Goal: Information Seeking & Learning: Learn about a topic

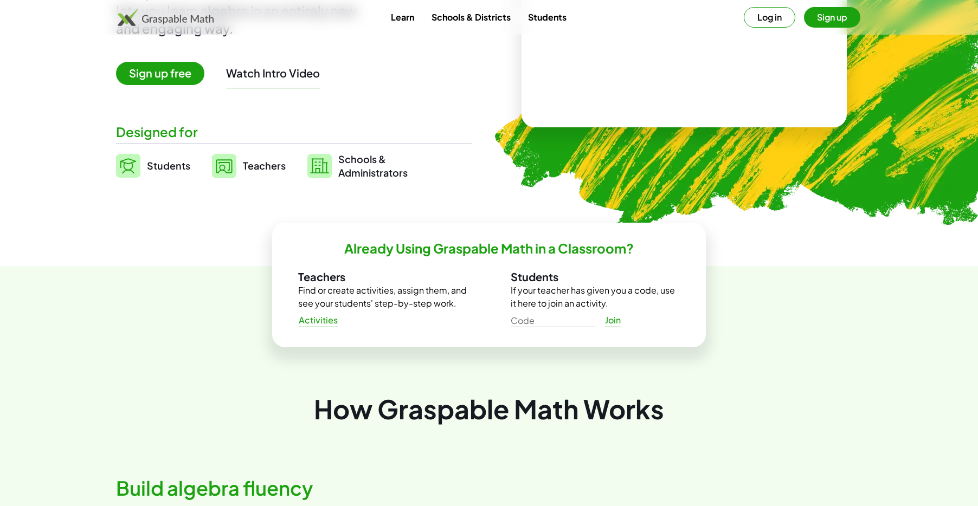
scroll to position [177, 0]
click at [256, 165] on span "Teachers" at bounding box center [264, 165] width 43 height 12
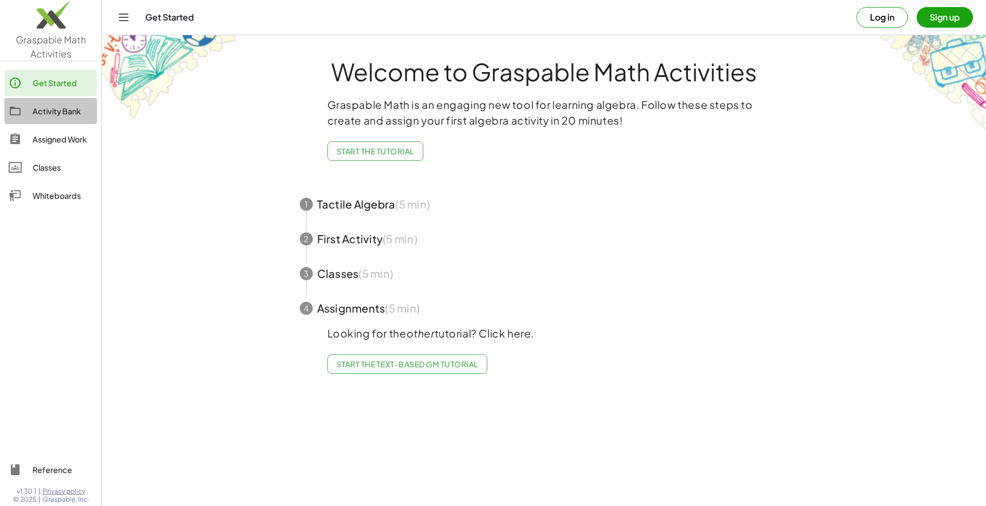
click at [65, 113] on div "Activity Bank" at bounding box center [63, 111] width 60 height 13
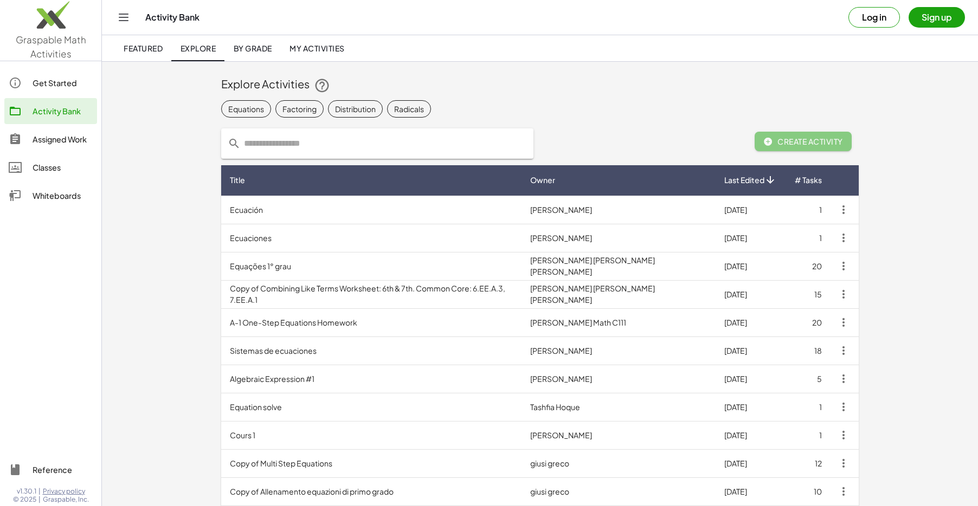
click at [332, 130] on input "text" at bounding box center [384, 143] width 286 height 30
type input "**********"
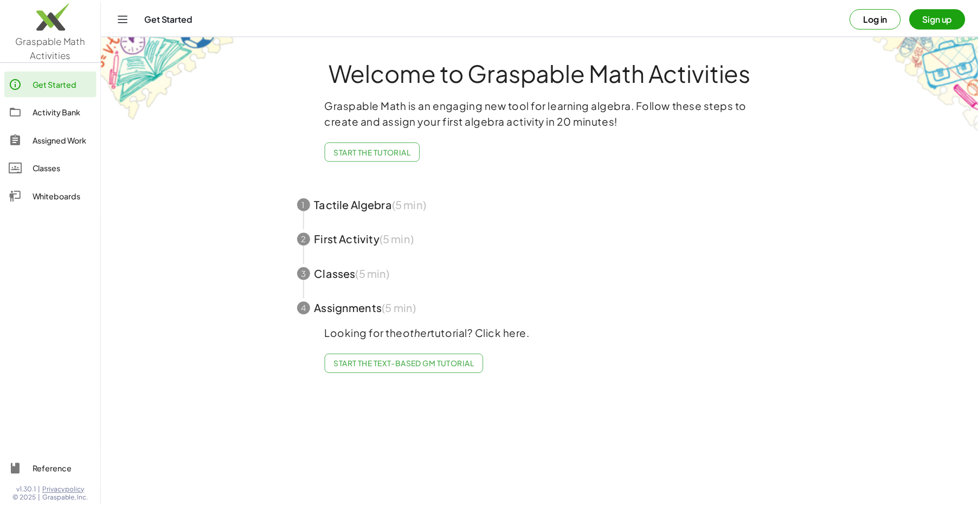
scroll to position [88, 0]
